Goal: Information Seeking & Learning: Learn about a topic

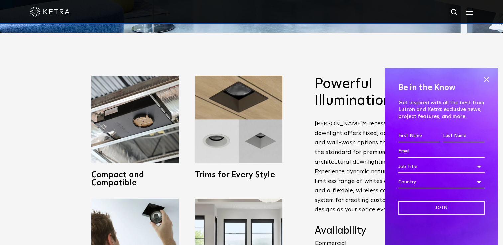
scroll to position [268, 0]
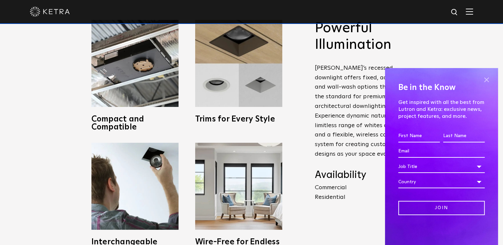
click at [486, 79] on span at bounding box center [486, 80] width 10 height 10
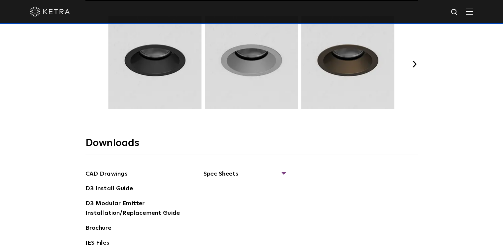
scroll to position [860, 0]
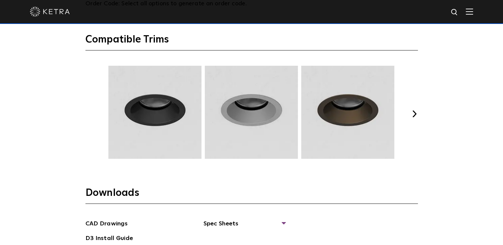
click at [414, 112] on button "Next" at bounding box center [414, 114] width 7 height 7
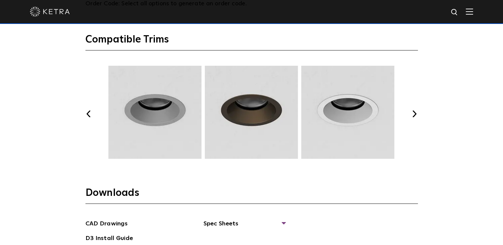
click at [414, 112] on button "Next" at bounding box center [414, 114] width 7 height 7
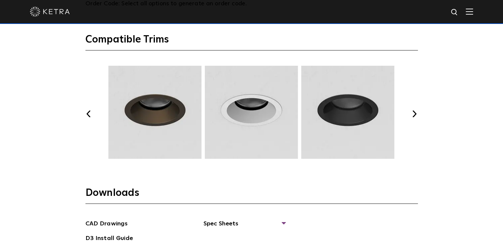
click at [414, 112] on button "Next" at bounding box center [414, 114] width 7 height 7
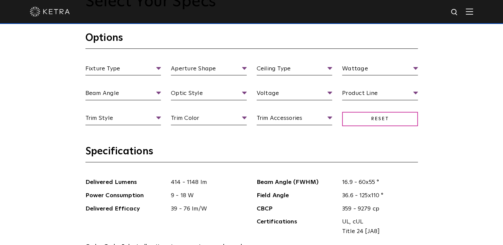
scroll to position [616, 0]
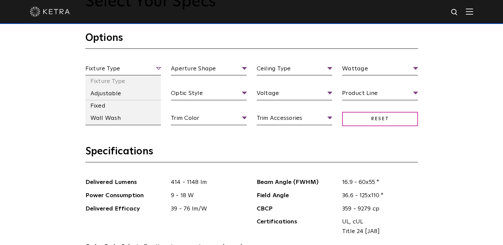
click at [157, 65] on span "Fixture Type" at bounding box center [123, 70] width 76 height 12
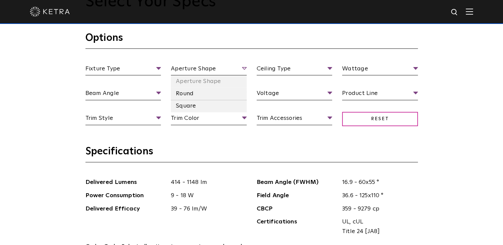
click at [243, 64] on span "Aperture Shape" at bounding box center [209, 70] width 76 height 12
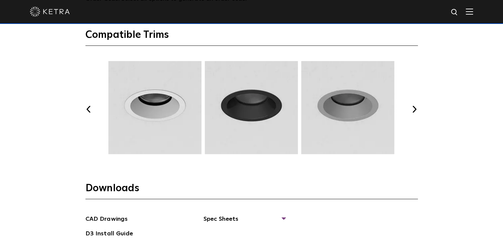
scroll to position [852, 0]
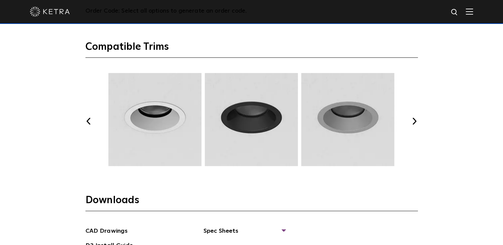
click at [413, 120] on button "Next" at bounding box center [414, 121] width 7 height 7
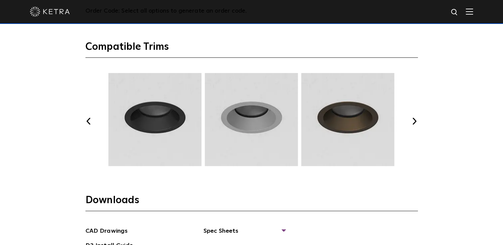
click at [413, 120] on button "Next" at bounding box center [414, 121] width 7 height 7
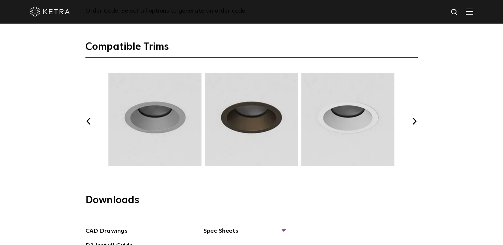
click at [413, 120] on button "Next" at bounding box center [414, 121] width 7 height 7
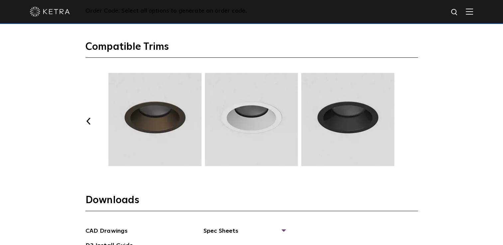
click at [413, 120] on button "Next" at bounding box center [414, 121] width 7 height 7
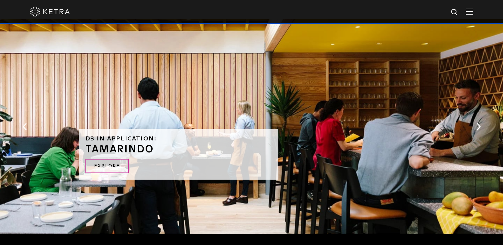
scroll to position [1223, 0]
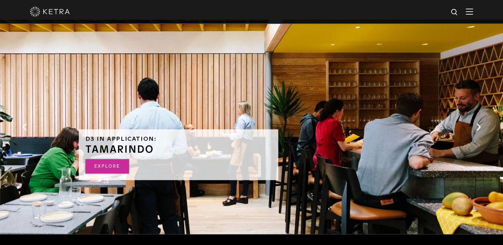
click at [114, 166] on link "Explore" at bounding box center [107, 166] width 44 height 14
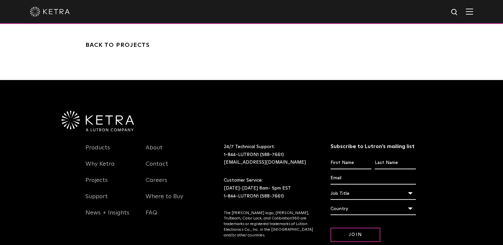
scroll to position [2035, 0]
